Goal: Task Accomplishment & Management: Manage account settings

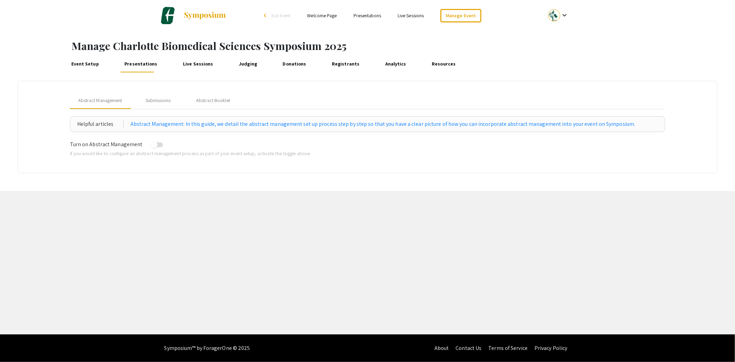
click at [248, 68] on link "Judging" at bounding box center [248, 64] width 22 height 17
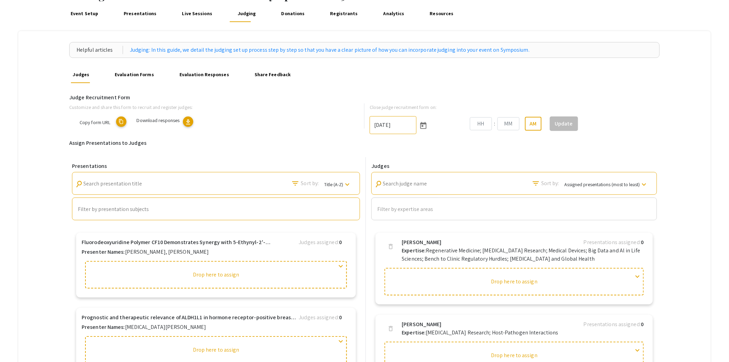
type input "[DATE]"
type input "10"
type input "52"
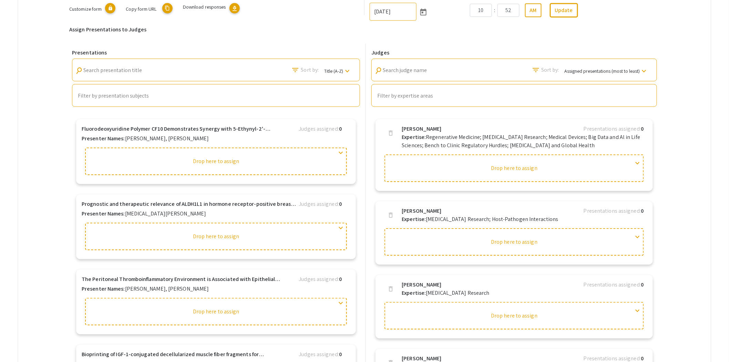
scroll to position [191, 0]
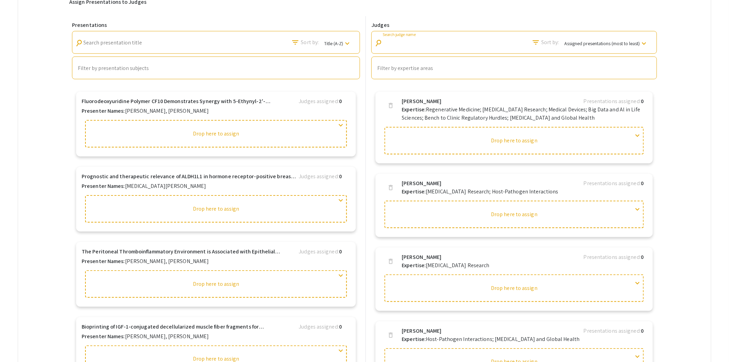
click at [422, 45] on input "Search judge name" at bounding box center [414, 43] width 62 height 6
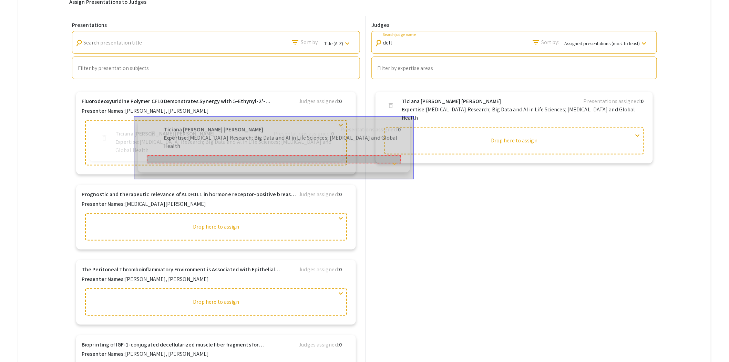
drag, startPoint x: 473, startPoint y: 104, endPoint x: 226, endPoint y: 129, distance: 248.7
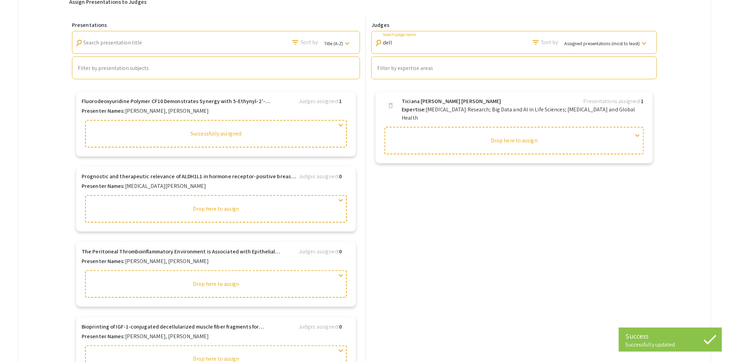
drag, startPoint x: 415, startPoint y: 43, endPoint x: 373, endPoint y: 42, distance: 41.7
click at [374, 42] on div "Judges search dell Search judge name filter_list Sort by: Assigned presentation…" at bounding box center [514, 51] width 291 height 58
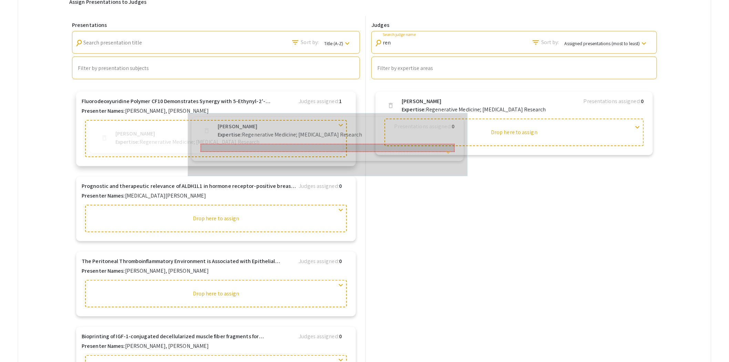
drag, startPoint x: 444, startPoint y: 104, endPoint x: 247, endPoint y: 125, distance: 198.0
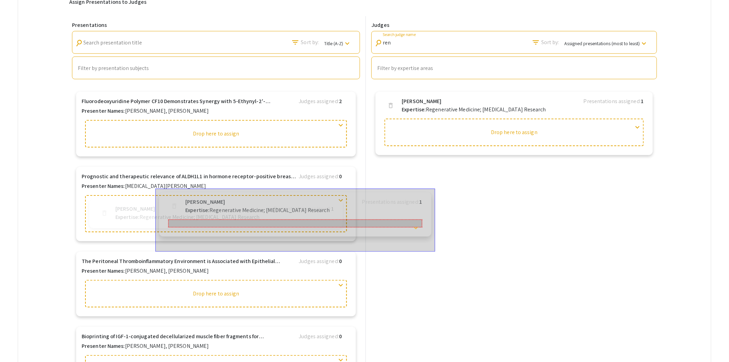
drag, startPoint x: 443, startPoint y: 101, endPoint x: 218, endPoint y: 198, distance: 245.1
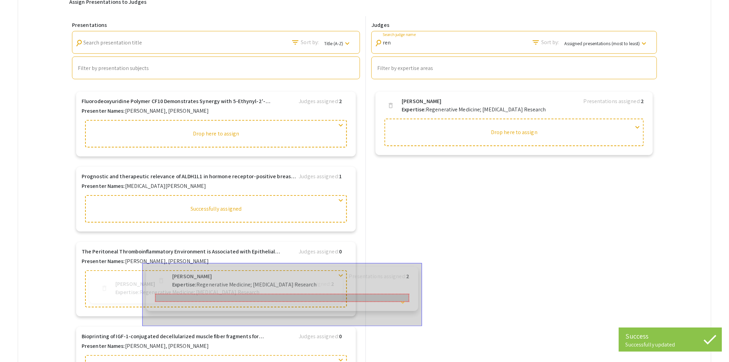
drag, startPoint x: 460, startPoint y: 102, endPoint x: 223, endPoint y: 273, distance: 292.3
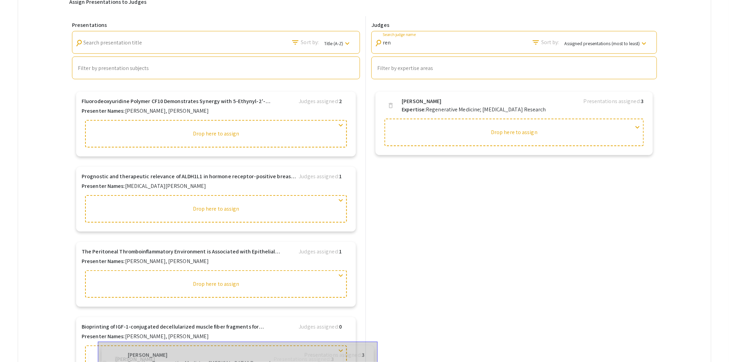
drag, startPoint x: 472, startPoint y: 101, endPoint x: 191, endPoint y: 352, distance: 376.7
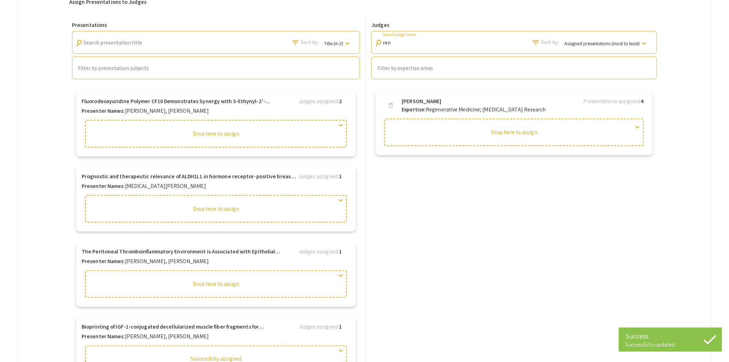
drag, startPoint x: 407, startPoint y: 44, endPoint x: 372, endPoint y: 51, distance: 35.5
click at [372, 51] on div "Judges search ren Search judge name filter_list Sort by: Assigned presentations…" at bounding box center [514, 51] width 291 height 58
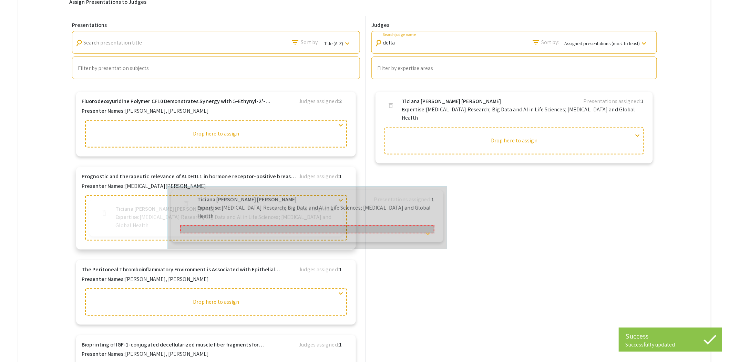
drag, startPoint x: 460, startPoint y: 104, endPoint x: 237, endPoint y: 199, distance: 242.7
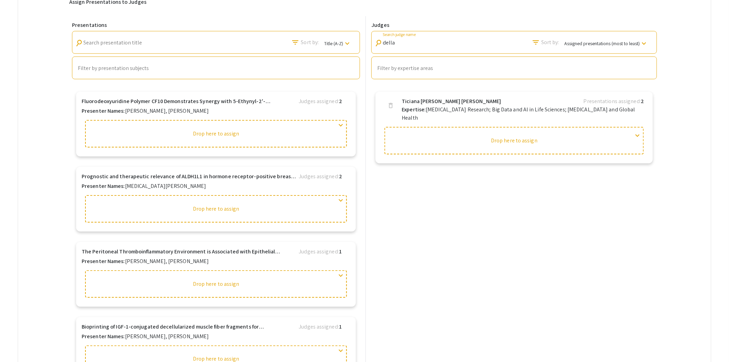
drag, startPoint x: 407, startPoint y: 43, endPoint x: 352, endPoint y: 47, distance: 56.0
click at [352, 47] on div "Presentations search Search presentation title filter_list Sort by: Title (A-Z)…" at bounding box center [364, 195] width 591 height 358
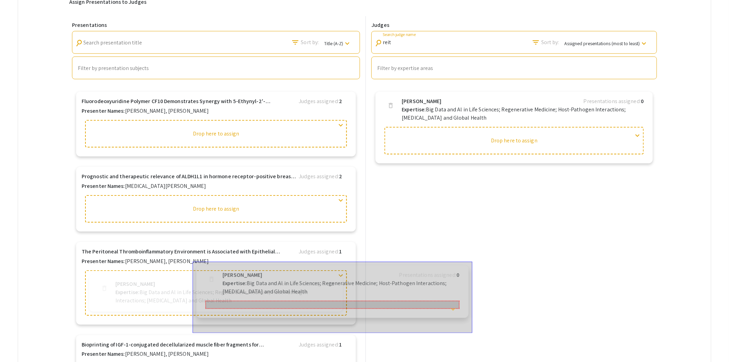
drag, startPoint x: 446, startPoint y: 102, endPoint x: 260, endPoint y: 273, distance: 252.8
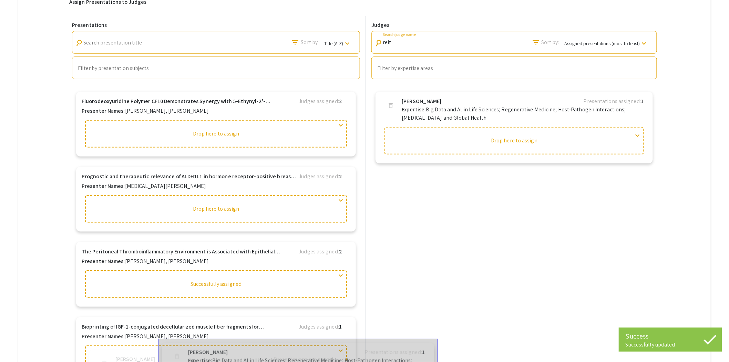
drag, startPoint x: 466, startPoint y: 104, endPoint x: 245, endPoint y: 354, distance: 333.7
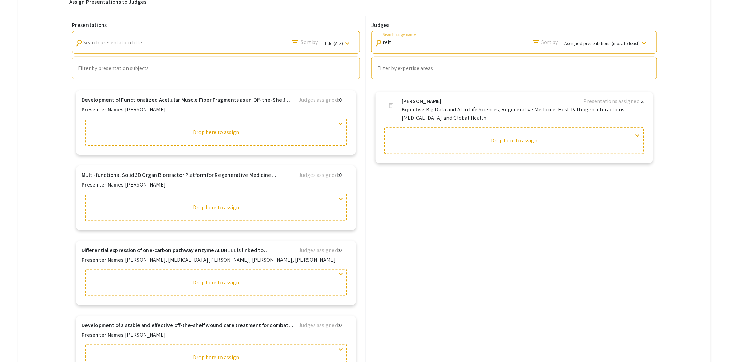
scroll to position [0, 0]
drag, startPoint x: 402, startPoint y: 44, endPoint x: 364, endPoint y: 46, distance: 37.6
click at [364, 46] on div "Presentations search Search presentation title filter_list Sort by: Title (A-Z)…" at bounding box center [364, 195] width 591 height 358
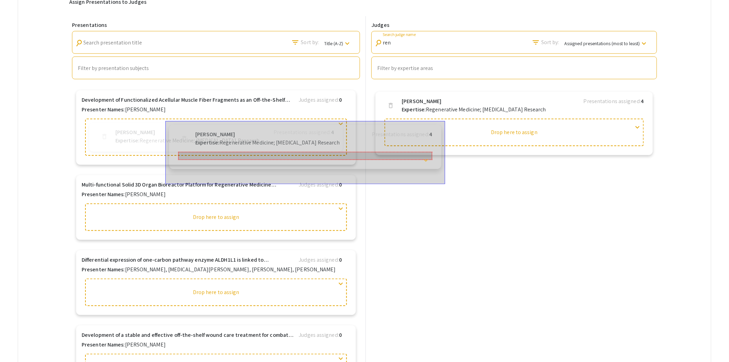
drag, startPoint x: 419, startPoint y: 105, endPoint x: 179, endPoint y: 133, distance: 241.6
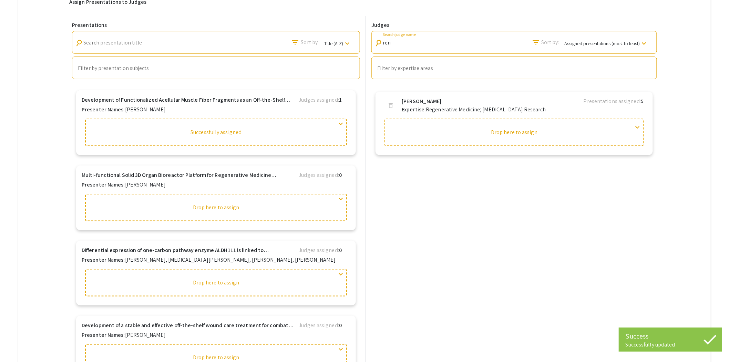
drag, startPoint x: 407, startPoint y: 43, endPoint x: 370, endPoint y: 45, distance: 37.6
click at [370, 45] on div "Judges search ren Search judge name filter_list Sort by: Assigned presentations…" at bounding box center [513, 195] width 294 height 358
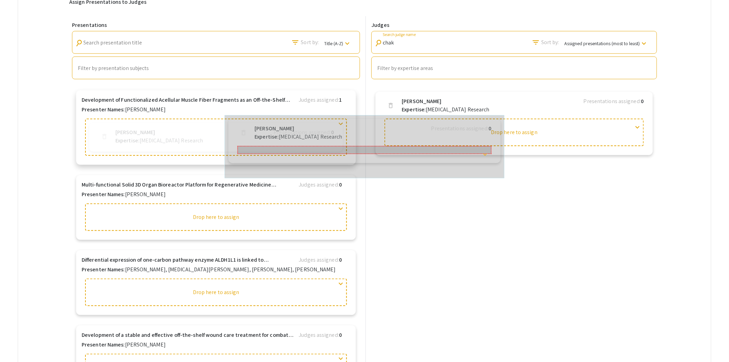
drag, startPoint x: 446, startPoint y: 105, endPoint x: 272, endPoint y: 129, distance: 175.4
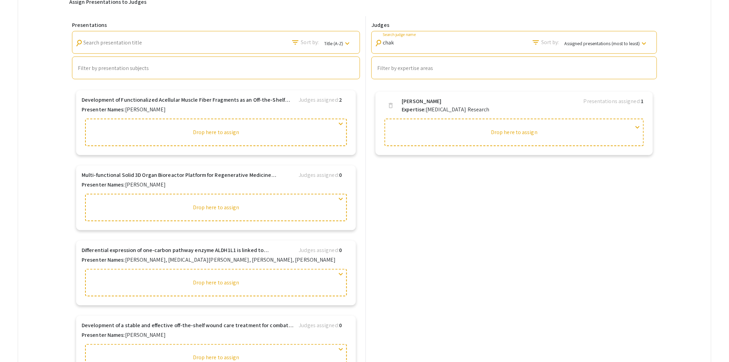
drag, startPoint x: 399, startPoint y: 43, endPoint x: 365, endPoint y: 46, distance: 34.6
click at [365, 46] on div "Presentations search Search presentation title filter_list Sort by: Title (A-Z)…" at bounding box center [364, 195] width 591 height 358
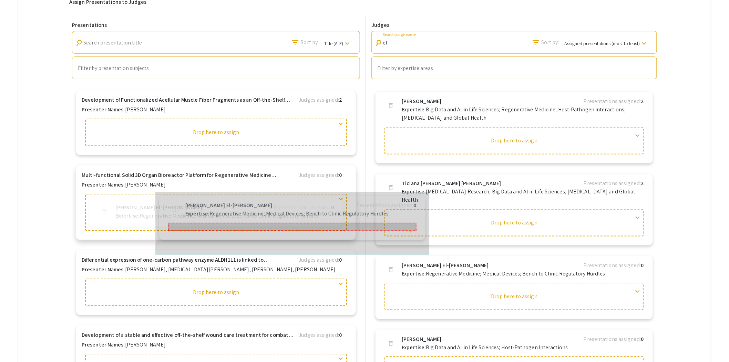
drag, startPoint x: 429, startPoint y: 250, endPoint x: 180, endPoint y: 190, distance: 256.9
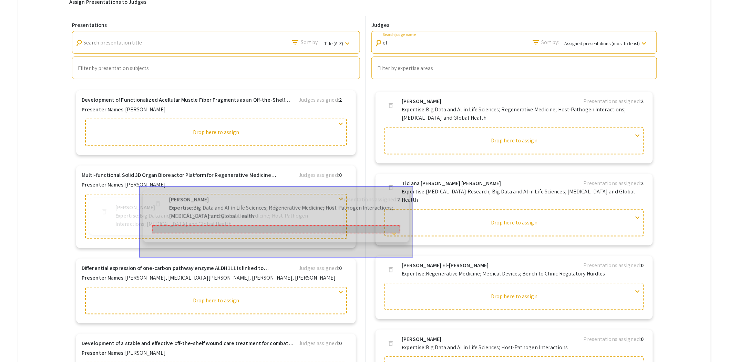
drag, startPoint x: 444, startPoint y: 104, endPoint x: 204, endPoint y: 198, distance: 257.7
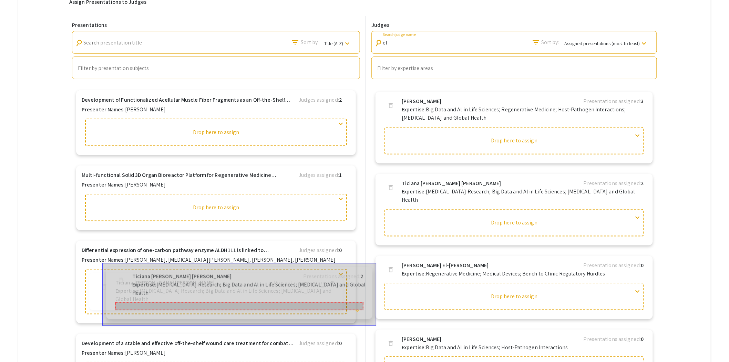
drag, startPoint x: 437, startPoint y: 185, endPoint x: 160, endPoint y: 274, distance: 291.0
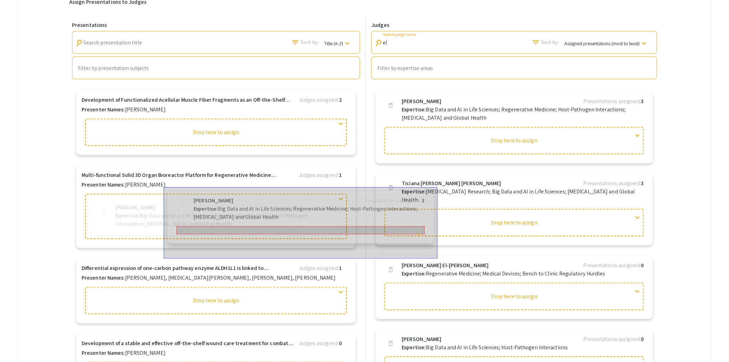
drag, startPoint x: 472, startPoint y: 111, endPoint x: 255, endPoint y: 207, distance: 236.7
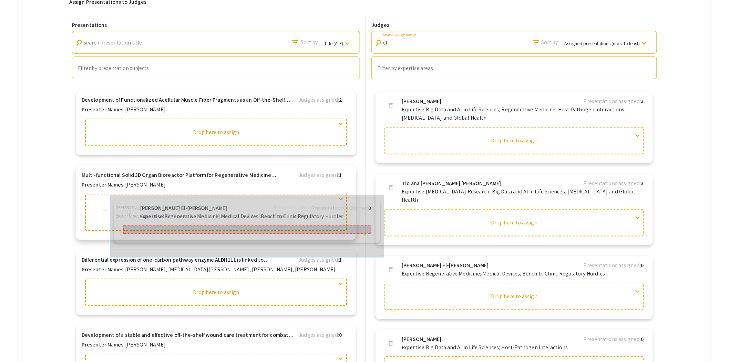
drag, startPoint x: 447, startPoint y: 261, endPoint x: 173, endPoint y: 208, distance: 279.7
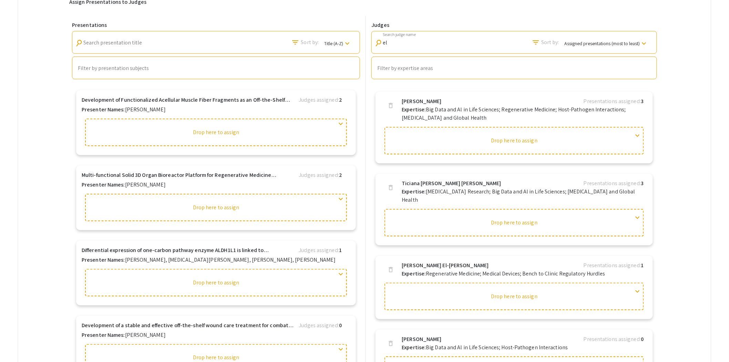
click at [416, 48] on div "search el Search judge name" at bounding box center [410, 42] width 70 height 19
drag, startPoint x: 411, startPoint y: 41, endPoint x: 391, endPoint y: 41, distance: 20.3
click at [391, 41] on input "el" at bounding box center [414, 43] width 62 height 6
drag, startPoint x: 397, startPoint y: 40, endPoint x: 375, endPoint y: 40, distance: 21.7
click at [375, 40] on div "search el Search judge name filter_list Sort by: Assigned presentations (most t…" at bounding box center [515, 42] width 286 height 23
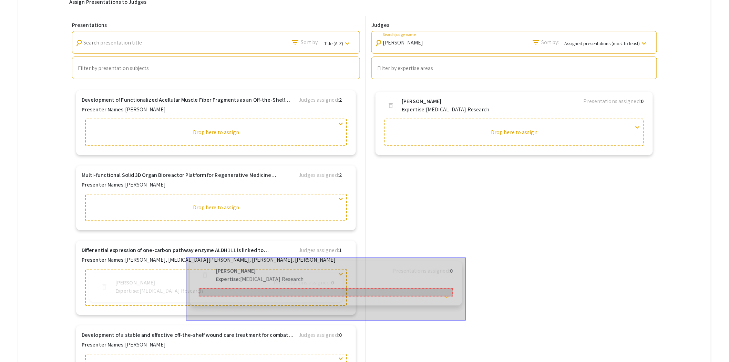
drag, startPoint x: 438, startPoint y: 105, endPoint x: 245, endPoint y: 271, distance: 254.2
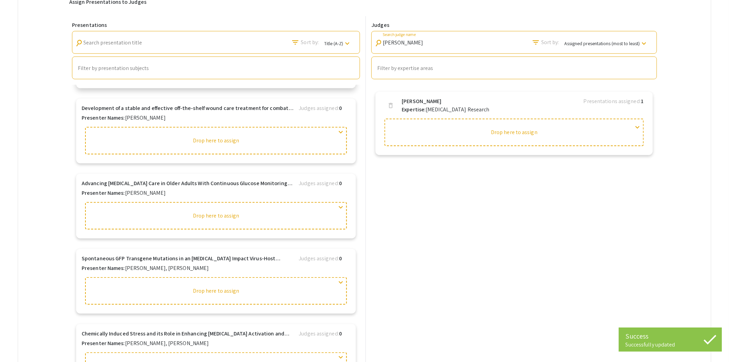
scroll to position [532, 0]
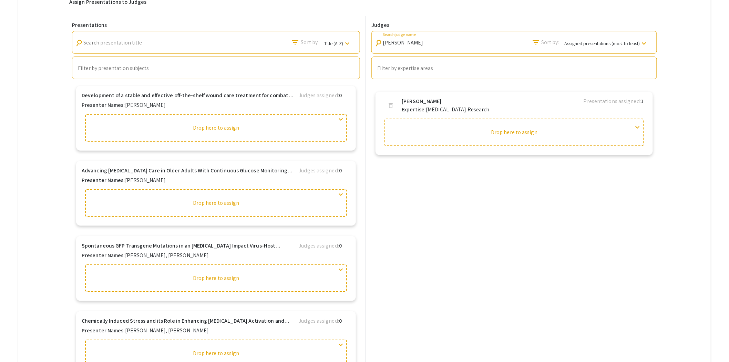
drag, startPoint x: 411, startPoint y: 45, endPoint x: 346, endPoint y: 47, distance: 64.8
click at [346, 47] on div "Presentations search Search presentation title filter_list Sort by: Title (A-Z)…" at bounding box center [364, 195] width 591 height 358
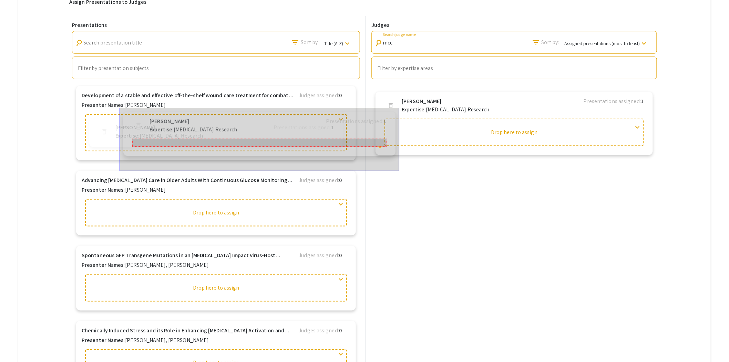
drag, startPoint x: 425, startPoint y: 107, endPoint x: 165, endPoint y: 126, distance: 259.9
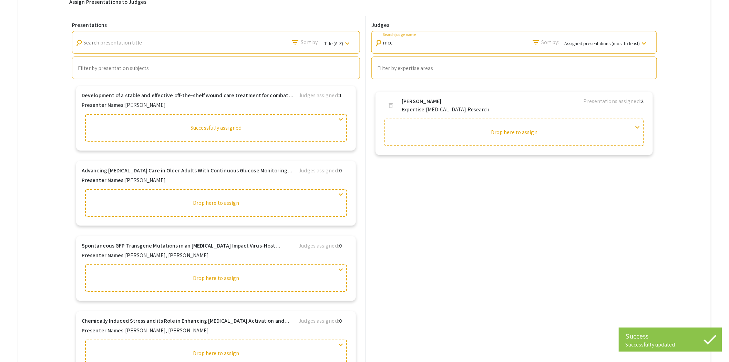
drag, startPoint x: 411, startPoint y: 44, endPoint x: 352, endPoint y: 49, distance: 59.2
click at [352, 49] on div "Presentations search Search presentation title filter_list Sort by: Title (A-Z)…" at bounding box center [364, 195] width 591 height 358
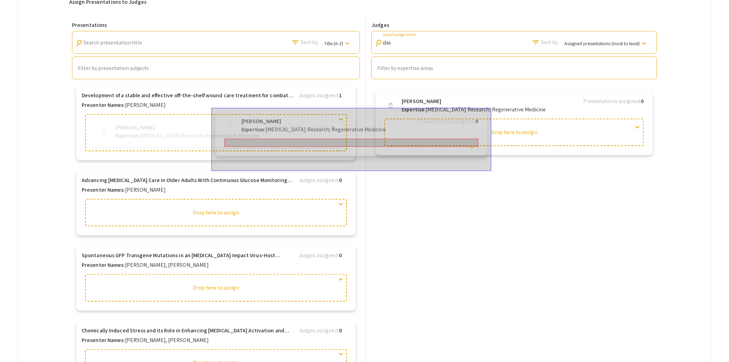
drag, startPoint x: 435, startPoint y: 108, endPoint x: 268, endPoint y: 126, distance: 168.2
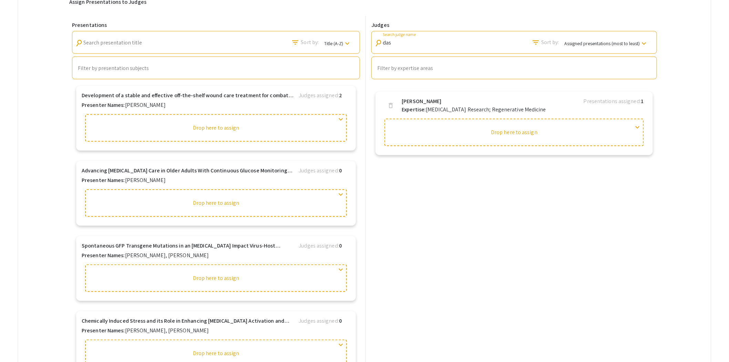
drag, startPoint x: 427, startPoint y: 43, endPoint x: 374, endPoint y: 46, distance: 52.8
click at [374, 46] on div "Judges search das Search judge name filter_list Sort by: Assigned presentations…" at bounding box center [514, 51] width 291 height 58
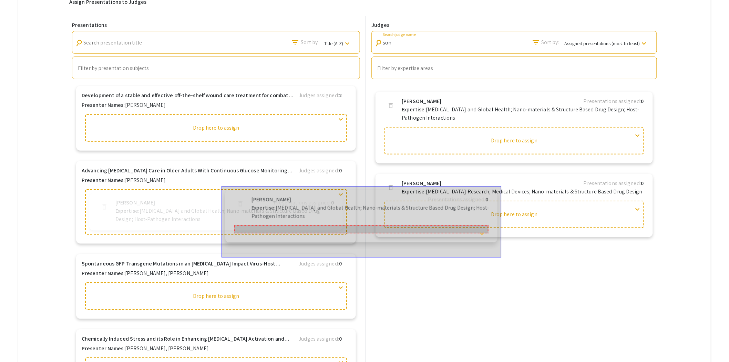
drag, startPoint x: 421, startPoint y: 106, endPoint x: 264, endPoint y: 201, distance: 183.6
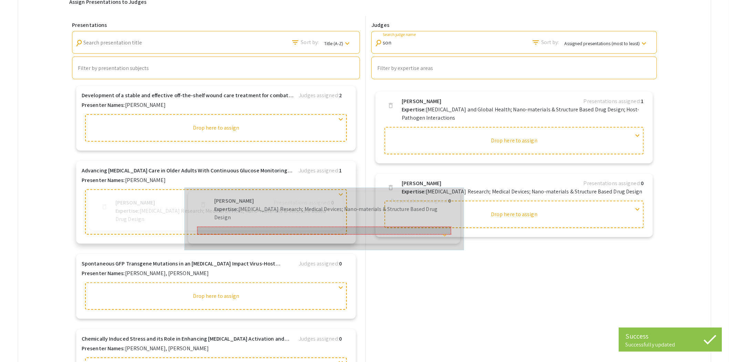
drag, startPoint x: 466, startPoint y: 186, endPoint x: 264, endPoint y: 201, distance: 202.6
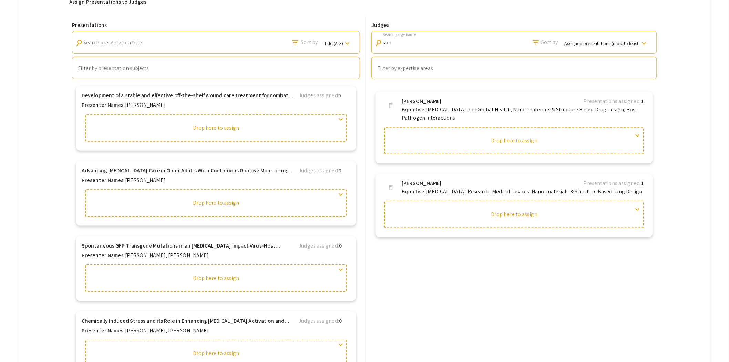
drag, startPoint x: 401, startPoint y: 40, endPoint x: 374, endPoint y: 41, distance: 27.3
click at [374, 41] on div "Judges search son Search judge name filter_list Sort by: Assigned presentations…" at bounding box center [514, 51] width 291 height 58
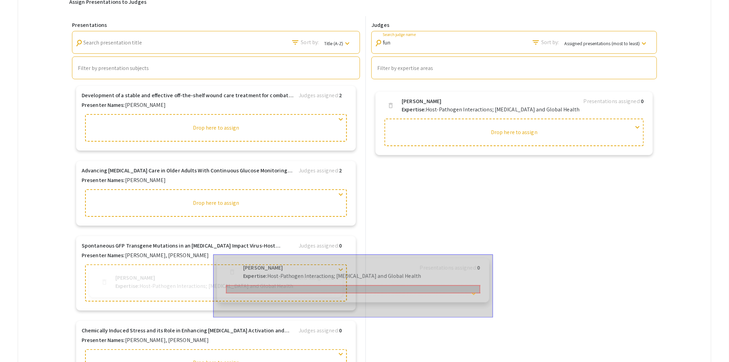
drag, startPoint x: 419, startPoint y: 104, endPoint x: 253, endPoint y: 266, distance: 232.3
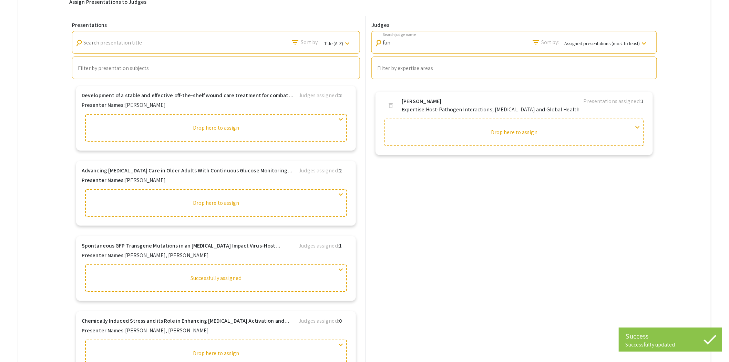
drag, startPoint x: 405, startPoint y: 46, endPoint x: 385, endPoint y: 47, distance: 19.7
click at [385, 47] on div "search fun Search judge name" at bounding box center [410, 41] width 70 height 16
drag, startPoint x: 403, startPoint y: 43, endPoint x: 372, endPoint y: 43, distance: 31.7
click at [372, 43] on div "Judges search fun Search judge name filter_list Sort by: Assigned presentations…" at bounding box center [514, 51] width 291 height 58
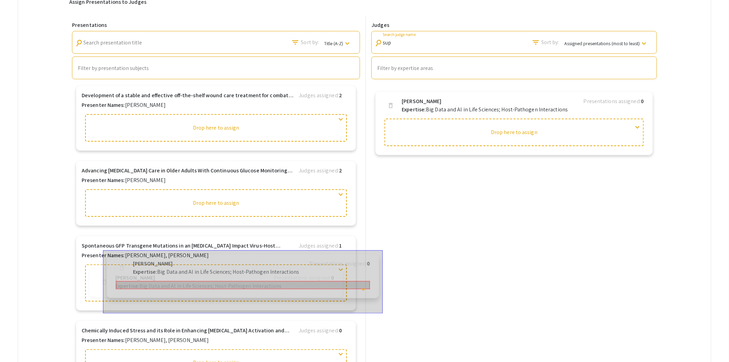
drag, startPoint x: 438, startPoint y: 108, endPoint x: 162, endPoint y: 266, distance: 317.7
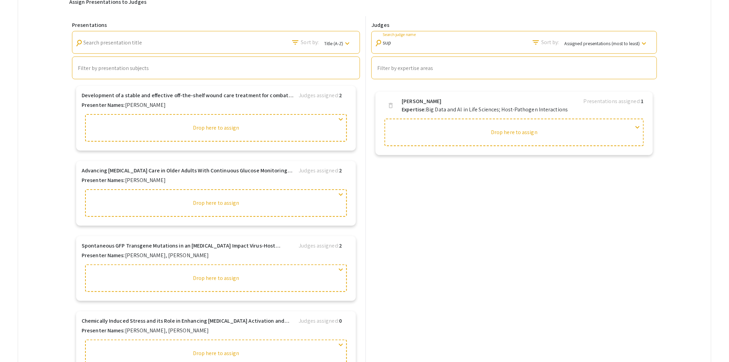
click at [410, 40] on input "sup" at bounding box center [414, 43] width 62 height 6
drag, startPoint x: 410, startPoint y: 42, endPoint x: 363, endPoint y: 44, distance: 47.3
click at [363, 44] on div "Presentations search Search presentation title filter_list Sort by: Title (A-Z)…" at bounding box center [364, 195] width 591 height 358
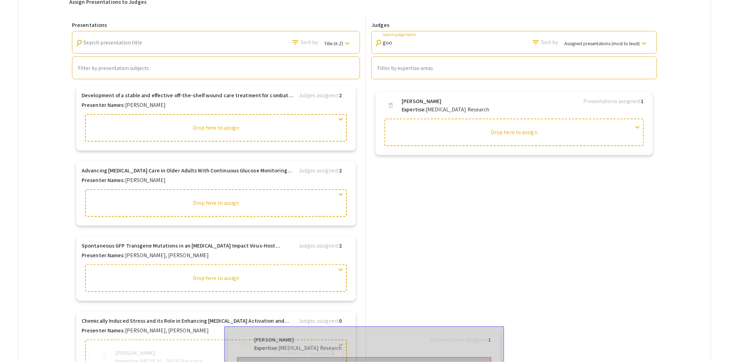
drag, startPoint x: 426, startPoint y: 105, endPoint x: 270, endPoint y: 341, distance: 282.8
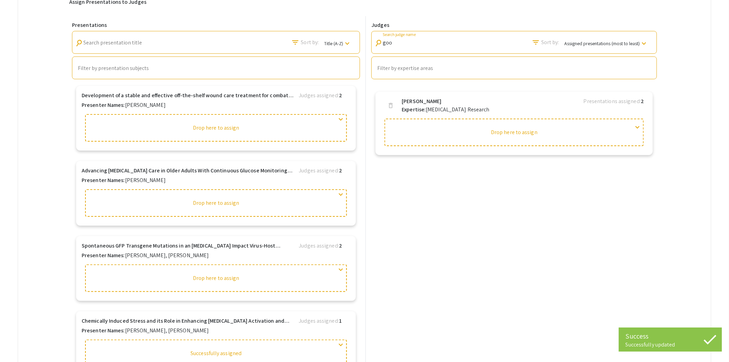
drag, startPoint x: 400, startPoint y: 43, endPoint x: 383, endPoint y: 42, distance: 16.9
click at [383, 42] on div "search goo Search judge name" at bounding box center [410, 41] width 70 height 16
type input "f"
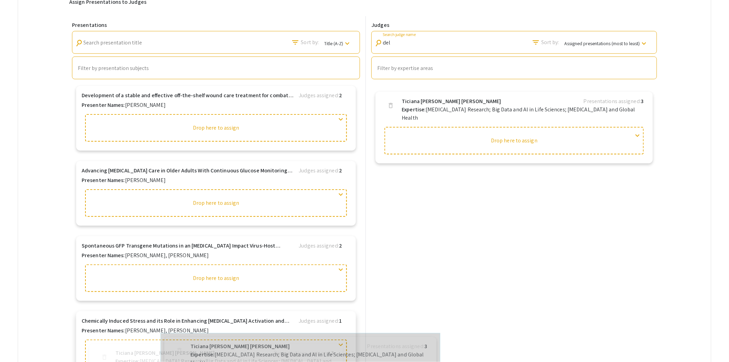
drag, startPoint x: 434, startPoint y: 104, endPoint x: 214, endPoint y: 343, distance: 325.0
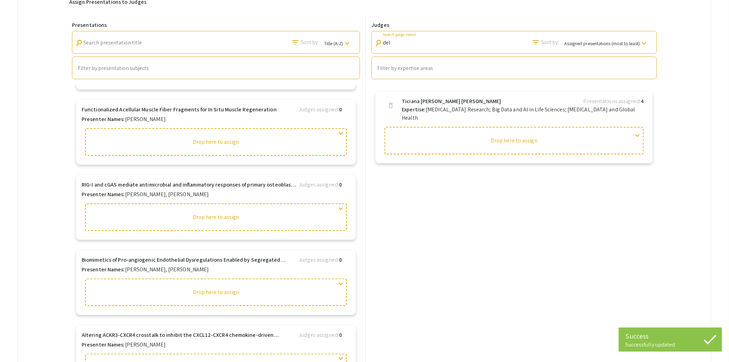
scroll to position [823, 0]
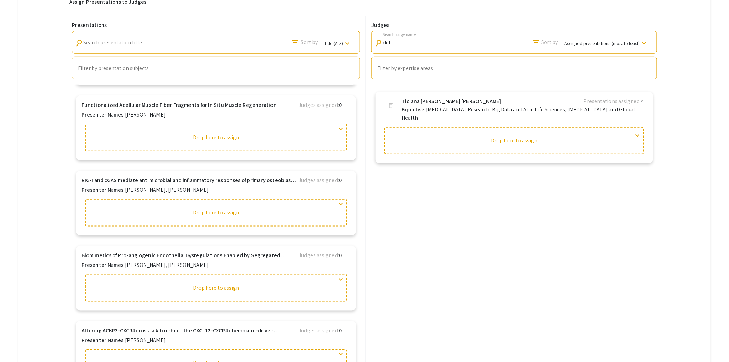
click at [395, 47] on div "del Search judge name" at bounding box center [414, 41] width 62 height 16
drag, startPoint x: 395, startPoint y: 45, endPoint x: 377, endPoint y: 45, distance: 17.9
click at [378, 45] on div "search del Search judge name" at bounding box center [410, 41] width 70 height 16
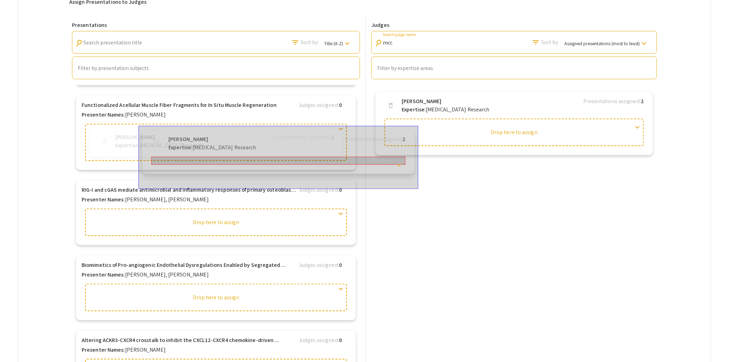
drag, startPoint x: 412, startPoint y: 108, endPoint x: 172, endPoint y: 142, distance: 243.0
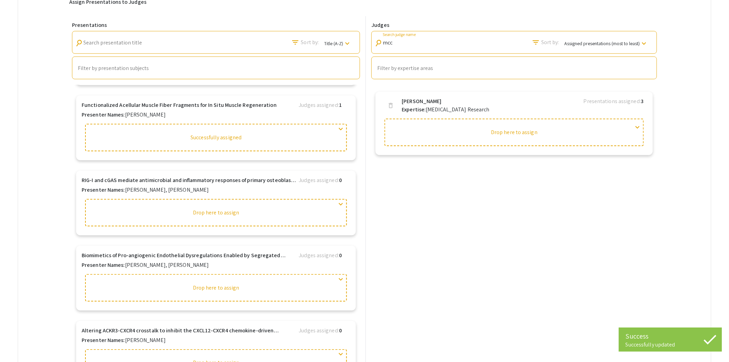
drag, startPoint x: 402, startPoint y: 44, endPoint x: 365, endPoint y: 44, distance: 36.5
click at [365, 44] on div "Presentations search Search presentation title filter_list Sort by: Title (A-Z)…" at bounding box center [364, 195] width 591 height 358
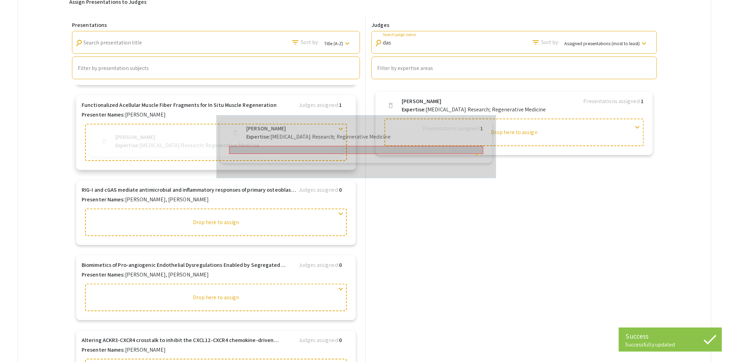
drag, startPoint x: 415, startPoint y: 105, endPoint x: 245, endPoint y: 129, distance: 172.3
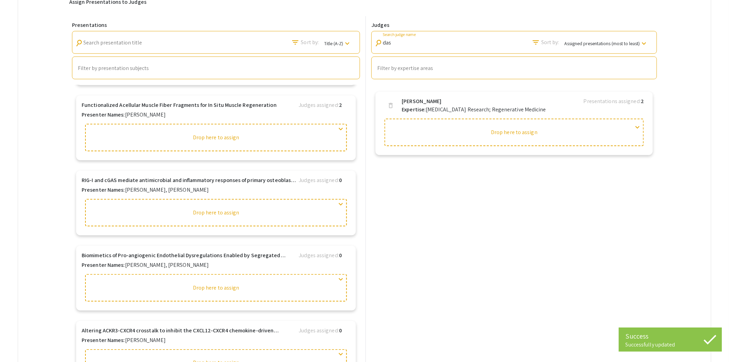
drag, startPoint x: 412, startPoint y: 43, endPoint x: 366, endPoint y: 42, distance: 45.9
click at [367, 42] on div "Presentations search Search presentation title filter_list Sort by: Title (A-Z)…" at bounding box center [364, 195] width 591 height 358
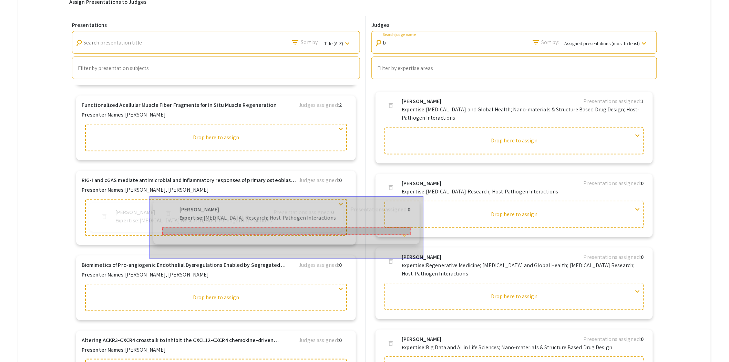
drag, startPoint x: 431, startPoint y: 188, endPoint x: 199, endPoint y: 211, distance: 233.1
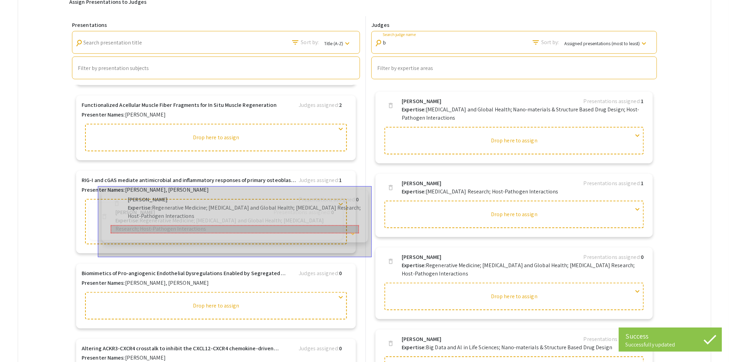
drag, startPoint x: 427, startPoint y: 271, endPoint x: 146, endPoint y: 210, distance: 288.1
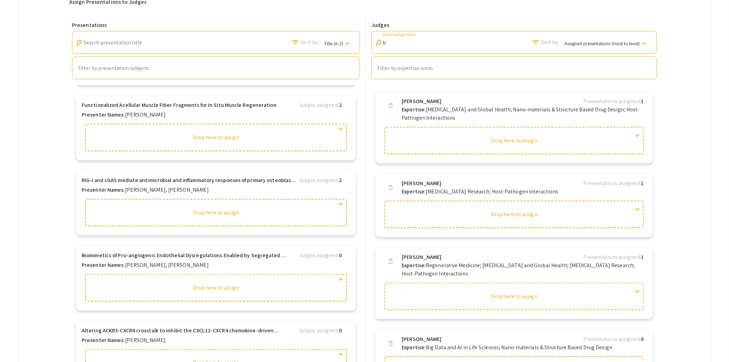
type input "b"
click at [398, 43] on input "b" at bounding box center [414, 43] width 62 height 6
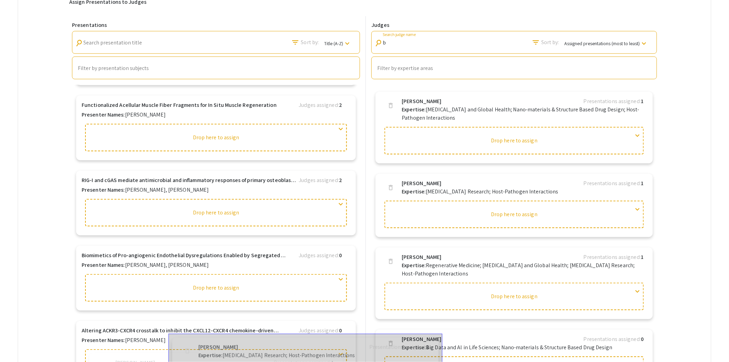
drag, startPoint x: 446, startPoint y: 185, endPoint x: 233, endPoint y: 344, distance: 265.2
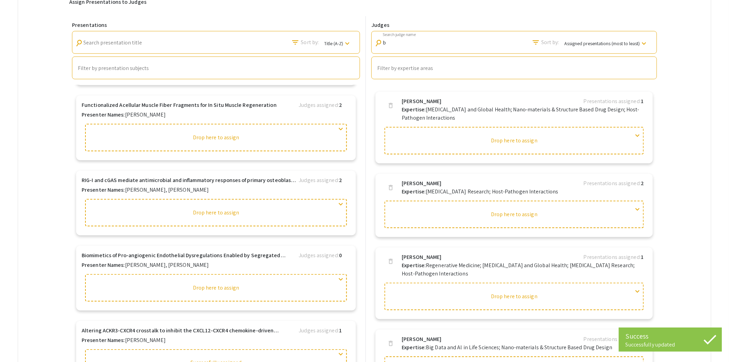
drag, startPoint x: 399, startPoint y: 46, endPoint x: 384, endPoint y: 44, distance: 15.3
click at [384, 44] on div "search b Search judge name" at bounding box center [410, 41] width 70 height 16
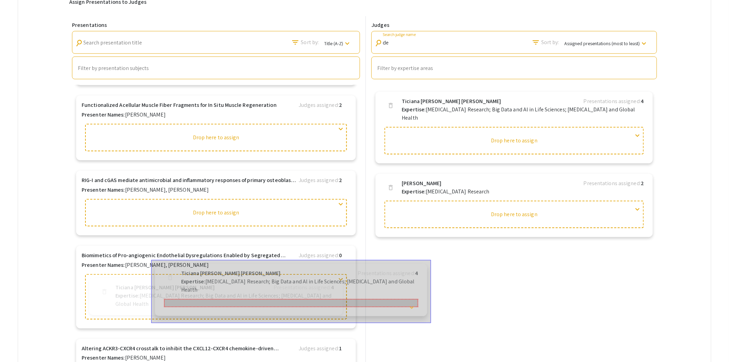
drag, startPoint x: 420, startPoint y: 102, endPoint x: 192, endPoint y: 271, distance: 283.2
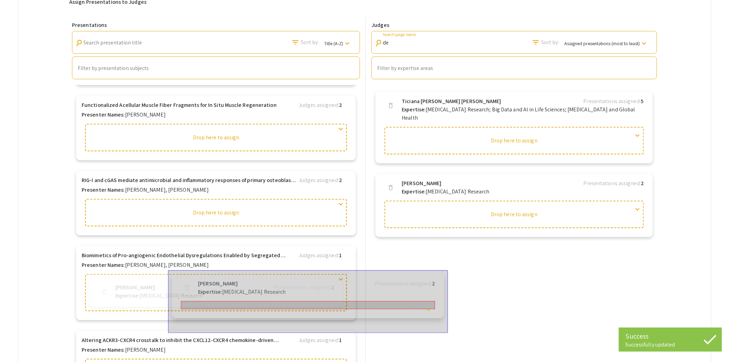
drag, startPoint x: 465, startPoint y: 179, endPoint x: 251, endPoint y: 284, distance: 238.2
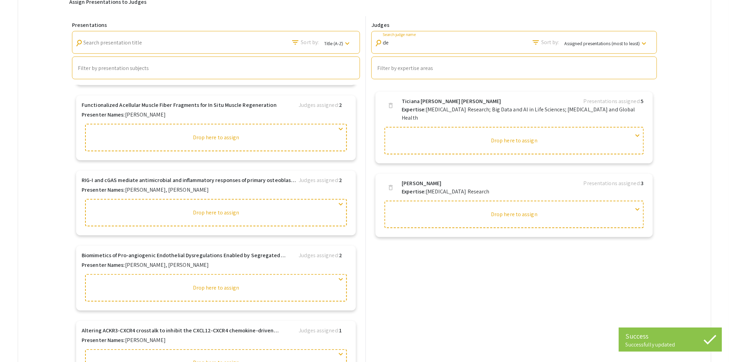
drag, startPoint x: 399, startPoint y: 44, endPoint x: 384, endPoint y: 46, distance: 15.2
click at [386, 45] on input "de" at bounding box center [414, 43] width 62 height 6
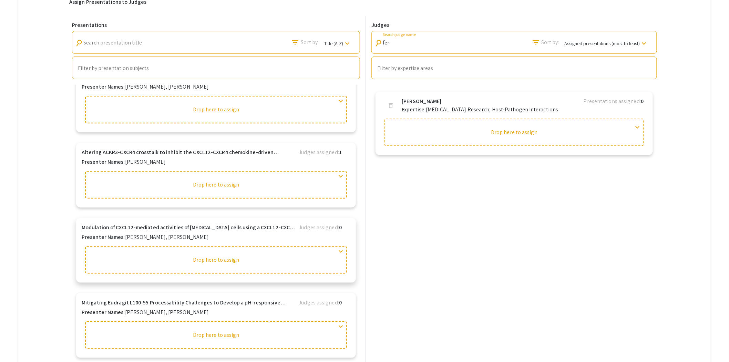
scroll to position [1015, 0]
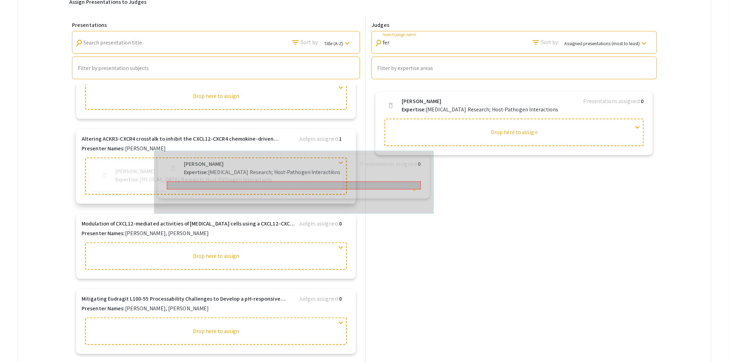
drag, startPoint x: 423, startPoint y: 106, endPoint x: 193, endPoint y: 165, distance: 237.7
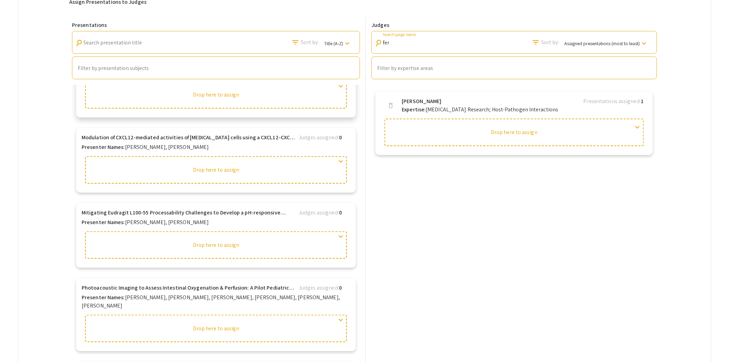
scroll to position [1129, 0]
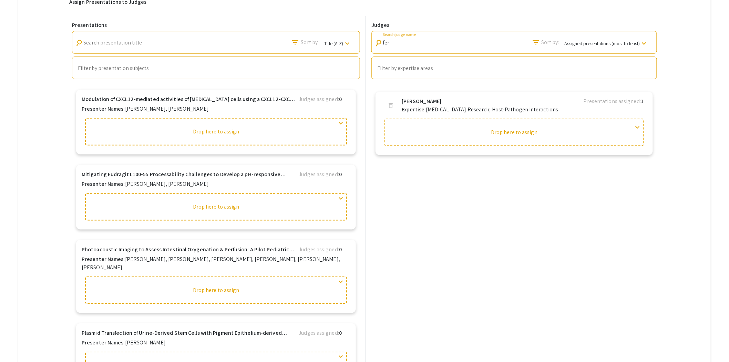
type input "fer"
